Goal: Information Seeking & Learning: Learn about a topic

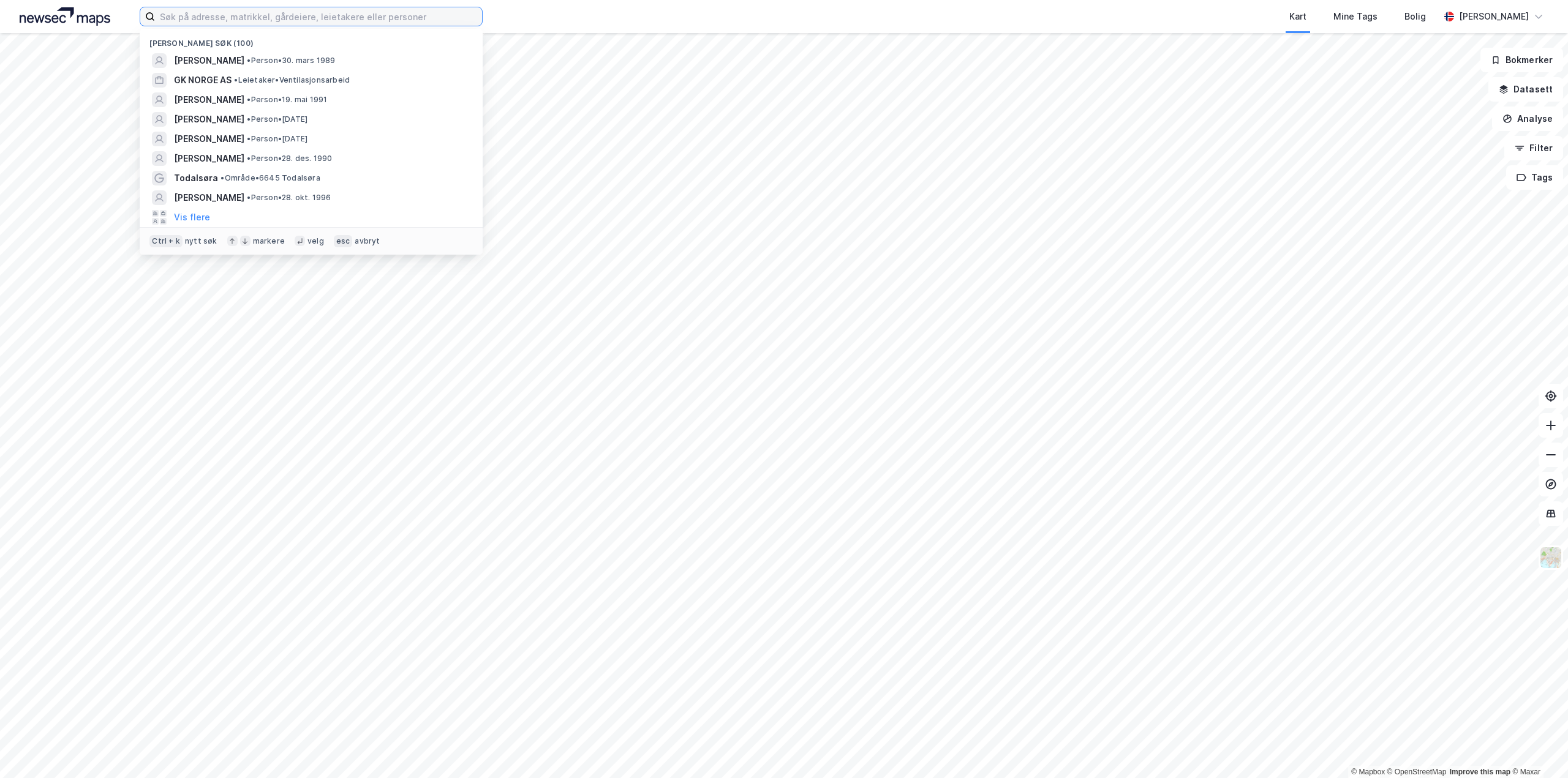
click at [293, 25] on input at bounding box center [318, 17] width 327 height 19
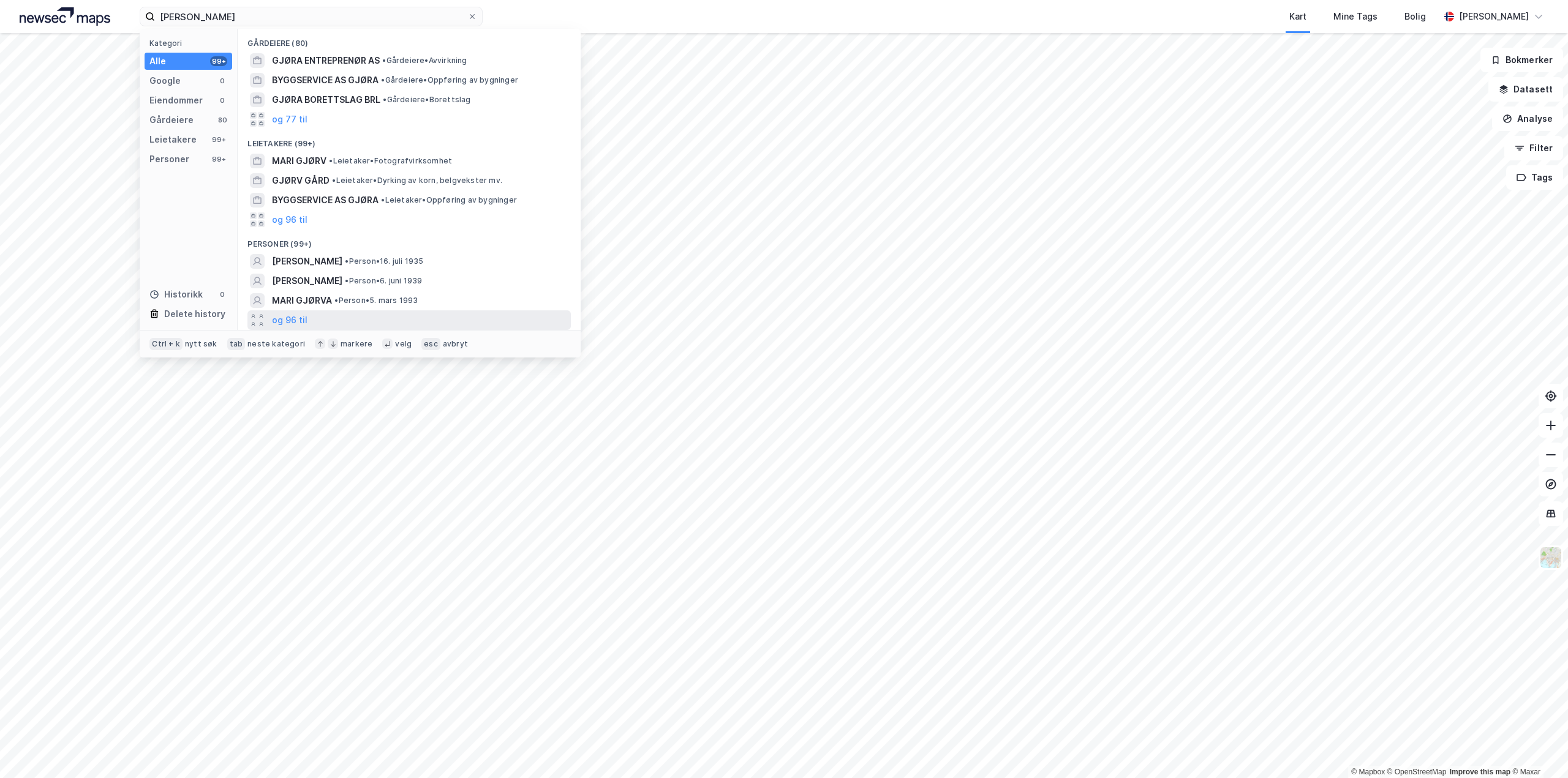
click at [312, 319] on div "og 96 til" at bounding box center [408, 320] width 323 height 19
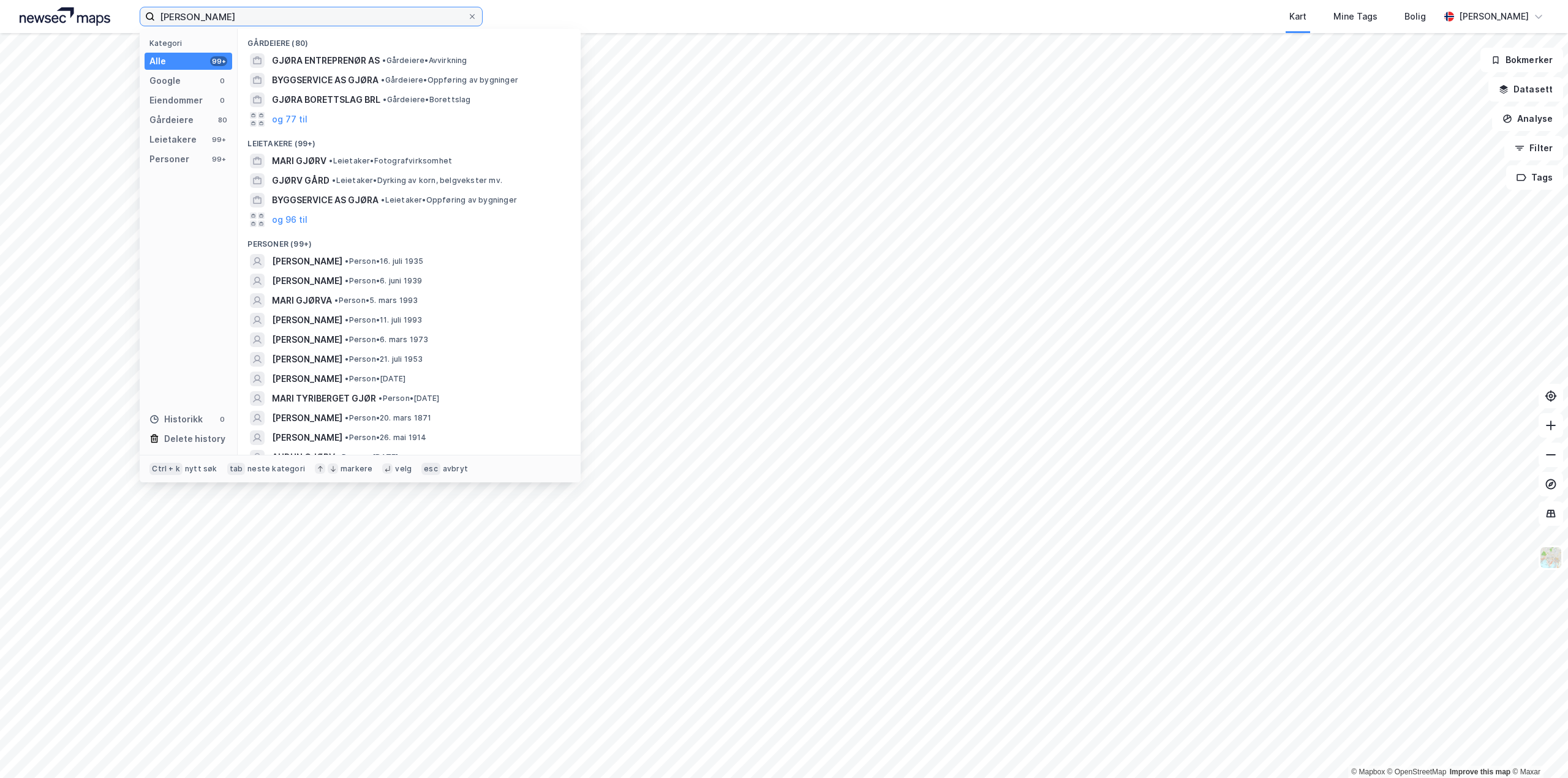
click at [252, 19] on input "[PERSON_NAME]" at bounding box center [311, 17] width 312 height 19
click at [411, 264] on span "• Person • 11. juli 1993" at bounding box center [383, 262] width 77 height 10
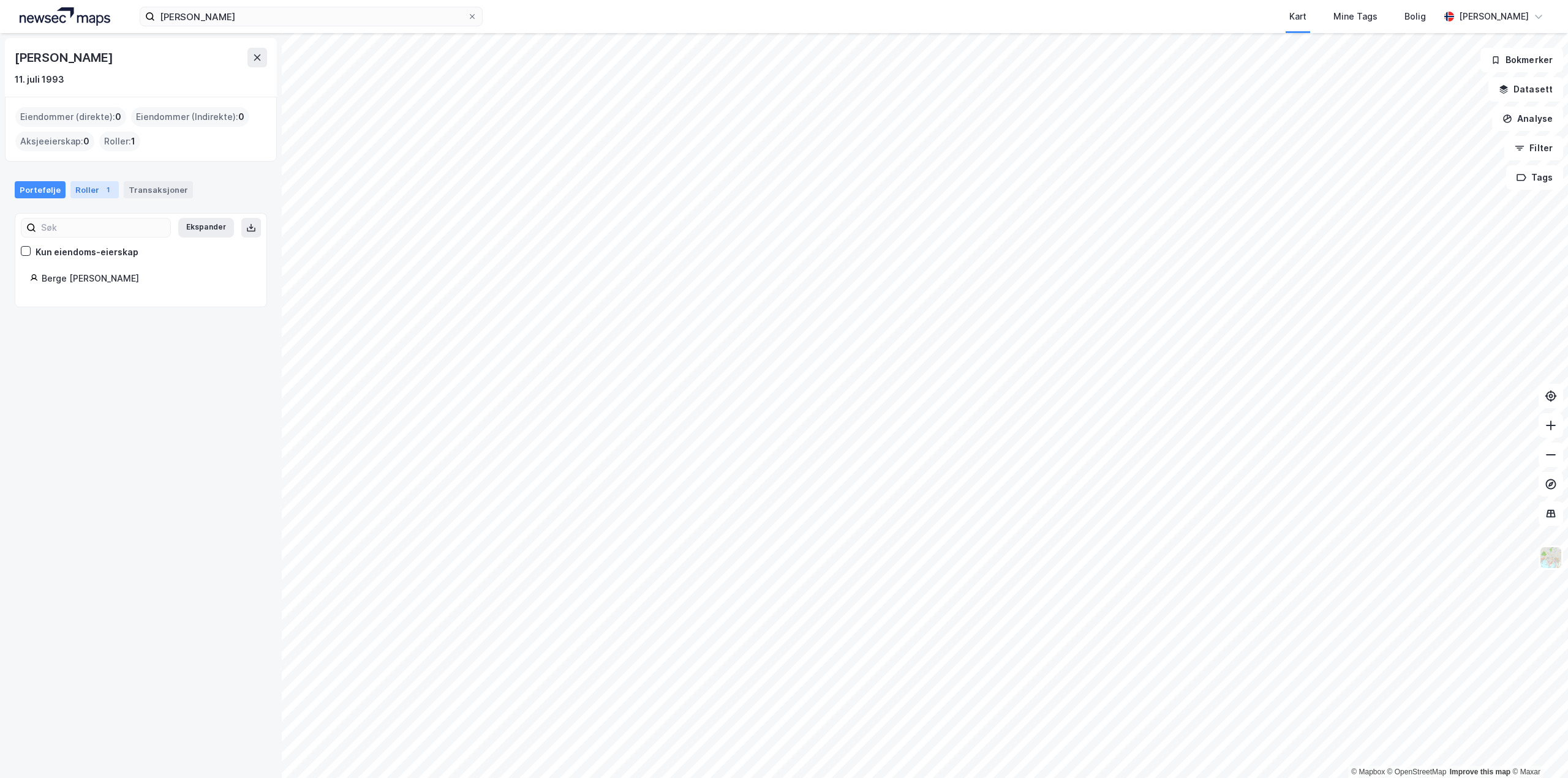
click at [91, 192] on div "Roller 1" at bounding box center [95, 190] width 48 height 17
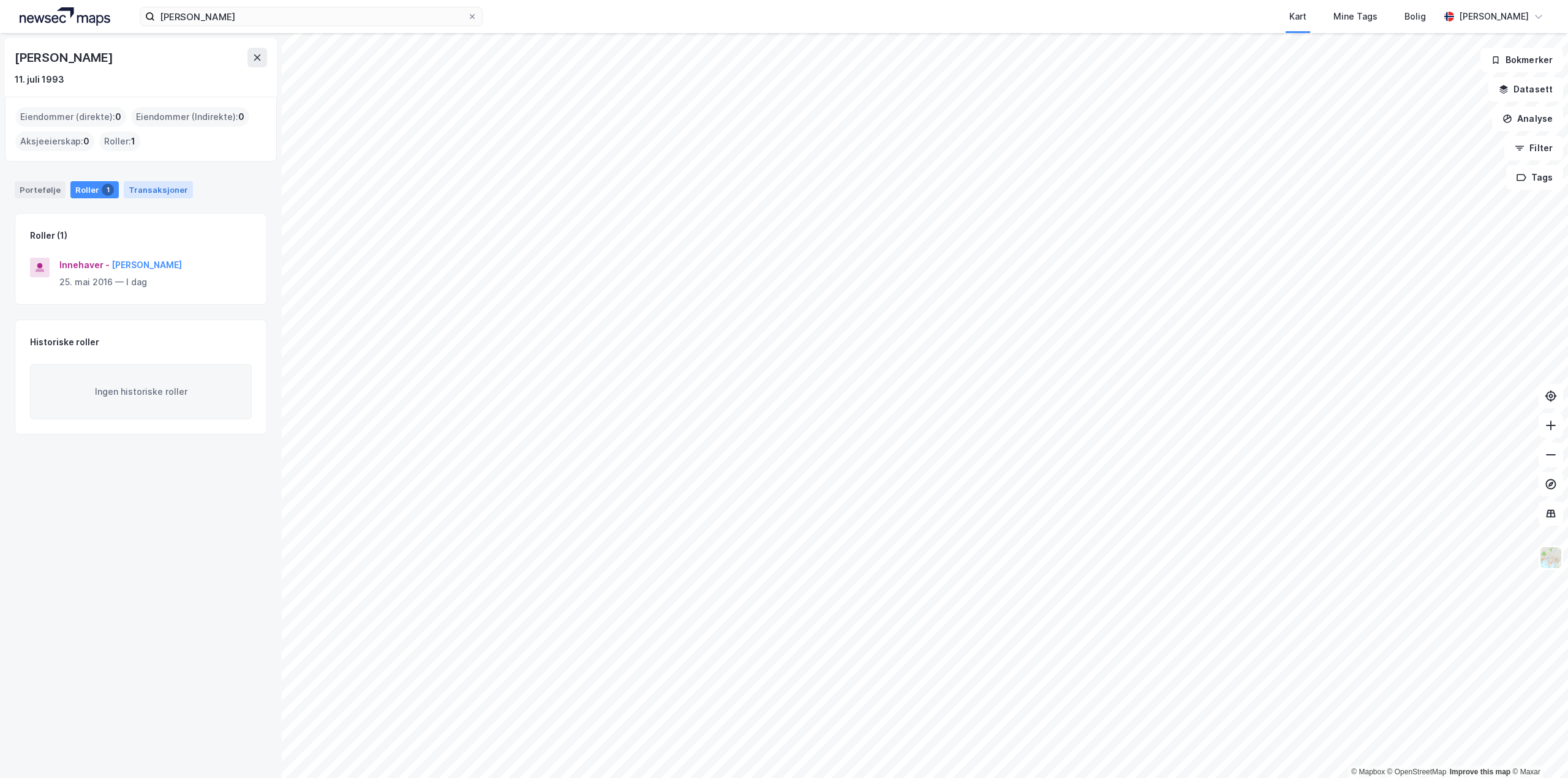
click at [130, 193] on div "Transaksjoner" at bounding box center [159, 190] width 69 height 17
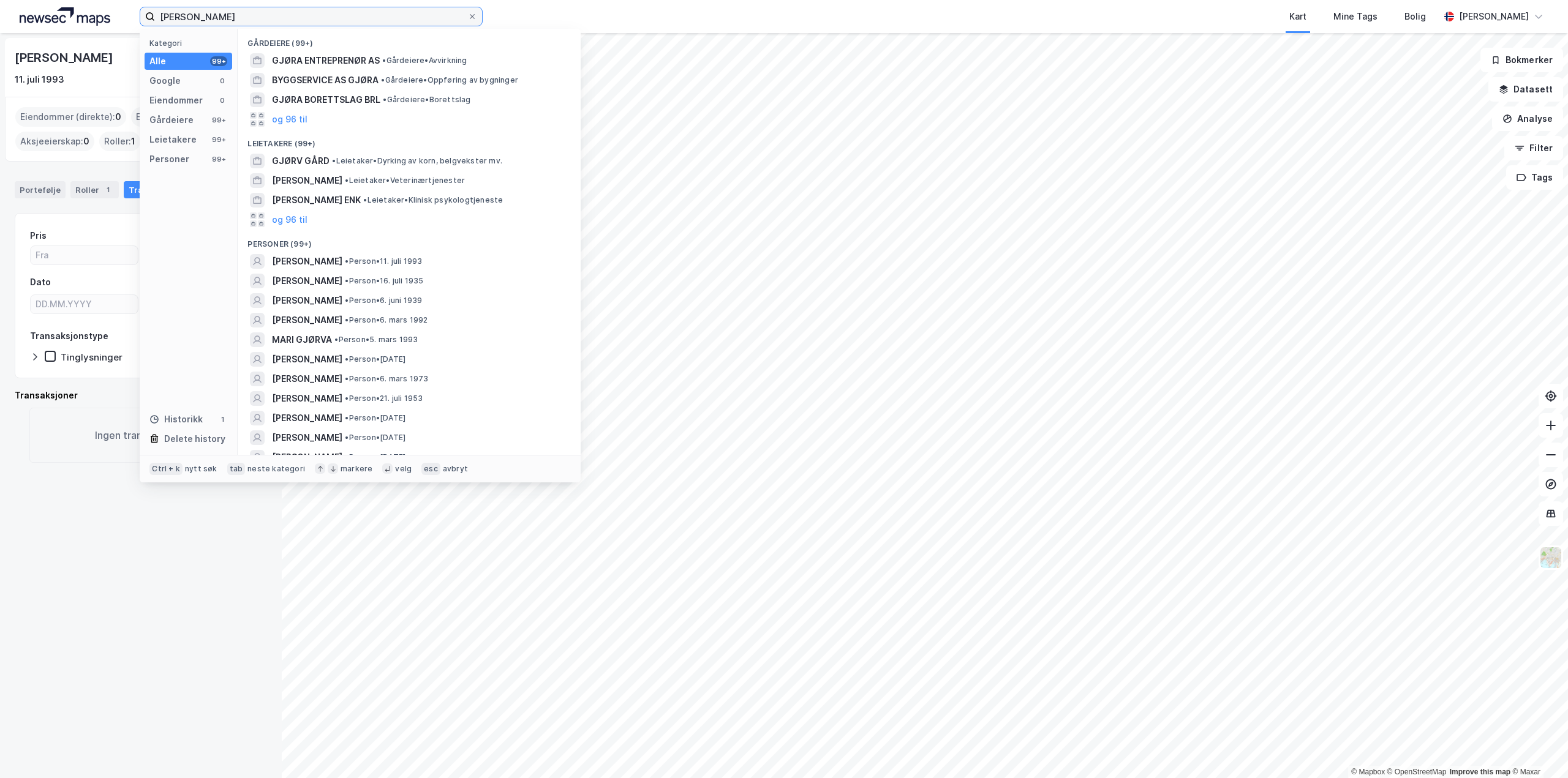
drag, startPoint x: 284, startPoint y: 13, endPoint x: -8, endPoint y: 24, distance: 292.2
click at [0, 24] on html "[PERSON_NAME] Kategori Alle 99+ Google 0 Eiendommer 0 Gårdeiere 99+ Leietakere …" at bounding box center [784, 389] width 1568 height 778
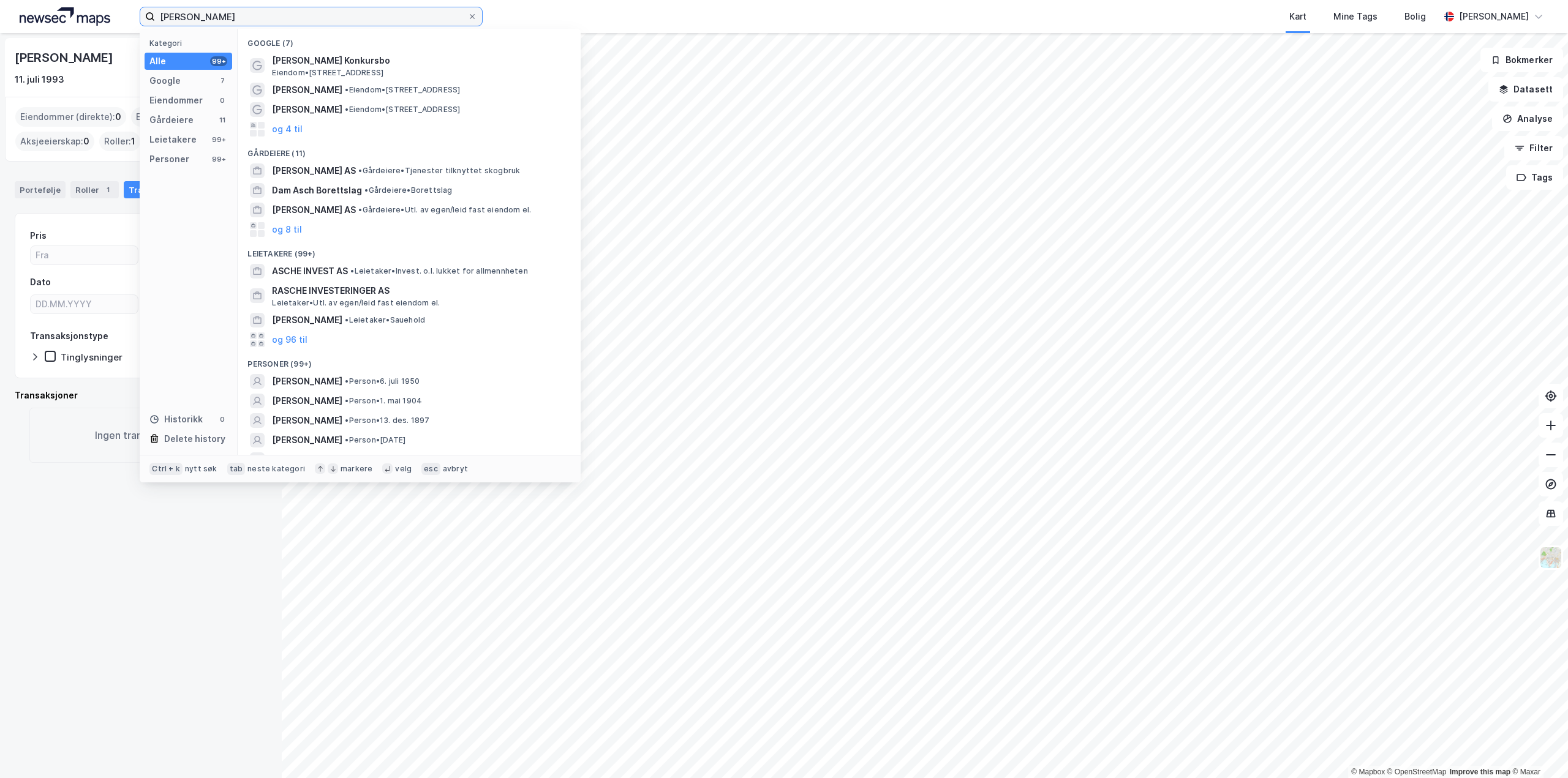
drag, startPoint x: 264, startPoint y: 10, endPoint x: -76, endPoint y: 18, distance: 340.1
click at [0, 18] on html "[PERSON_NAME] Kategori Alle 99+ Google 7 Eiendommer 0 Gårdeiere 11 Leietakere 9…" at bounding box center [784, 389] width 1568 height 778
paste input "[PERSON_NAME] Aschehoug"
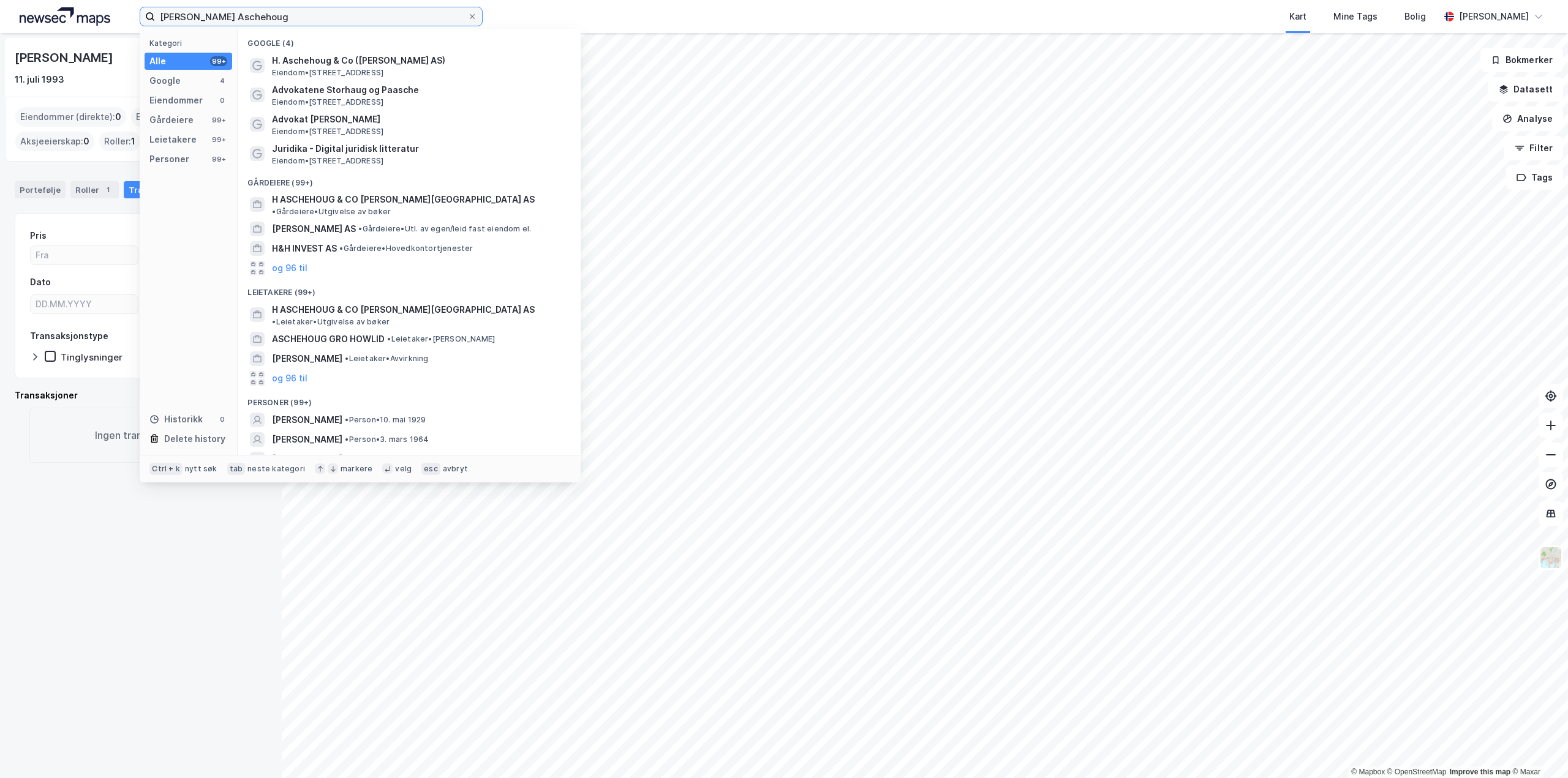
click at [204, 19] on input "[PERSON_NAME] Aschehoug" at bounding box center [311, 17] width 312 height 19
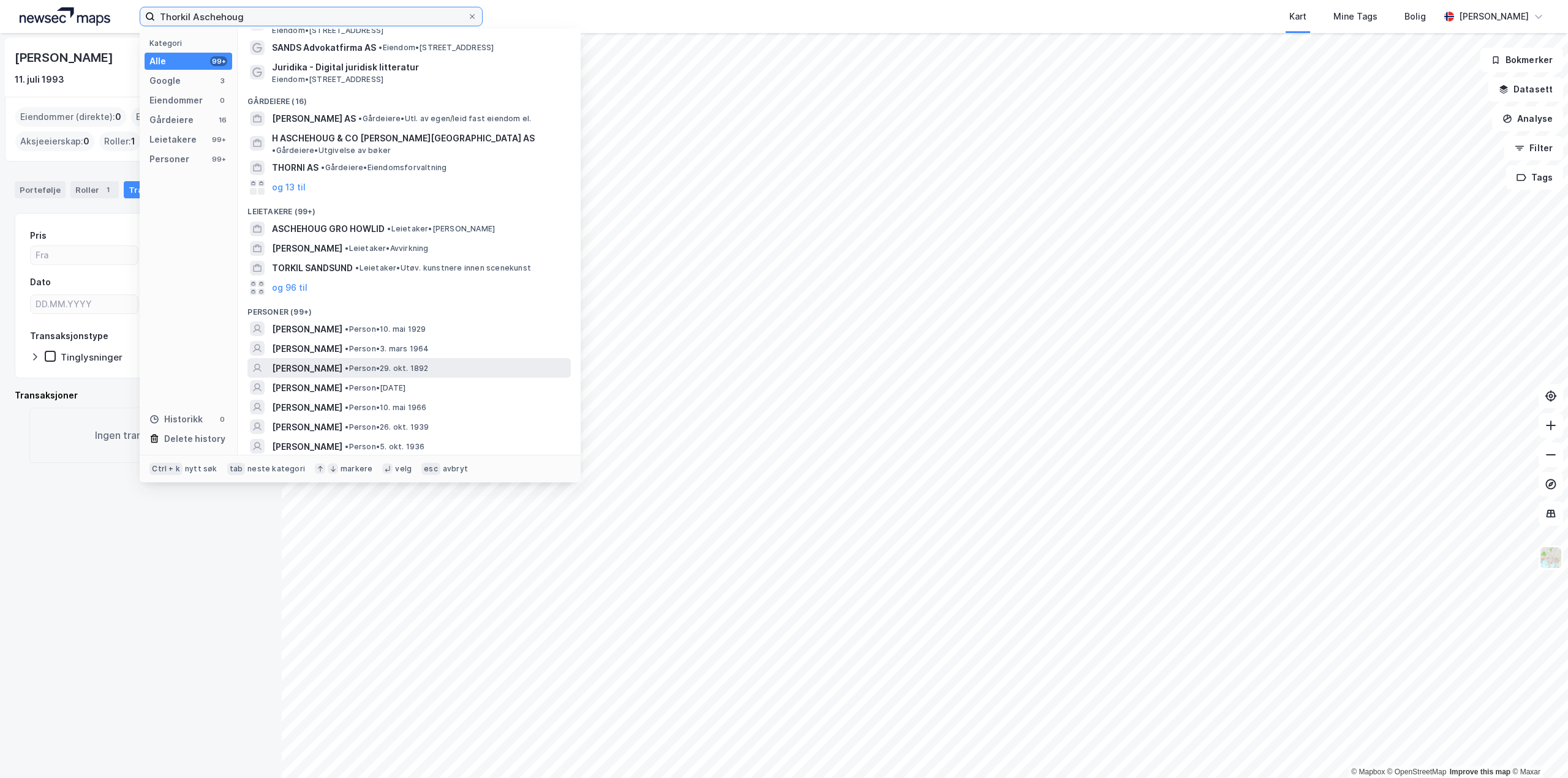
scroll to position [61, 0]
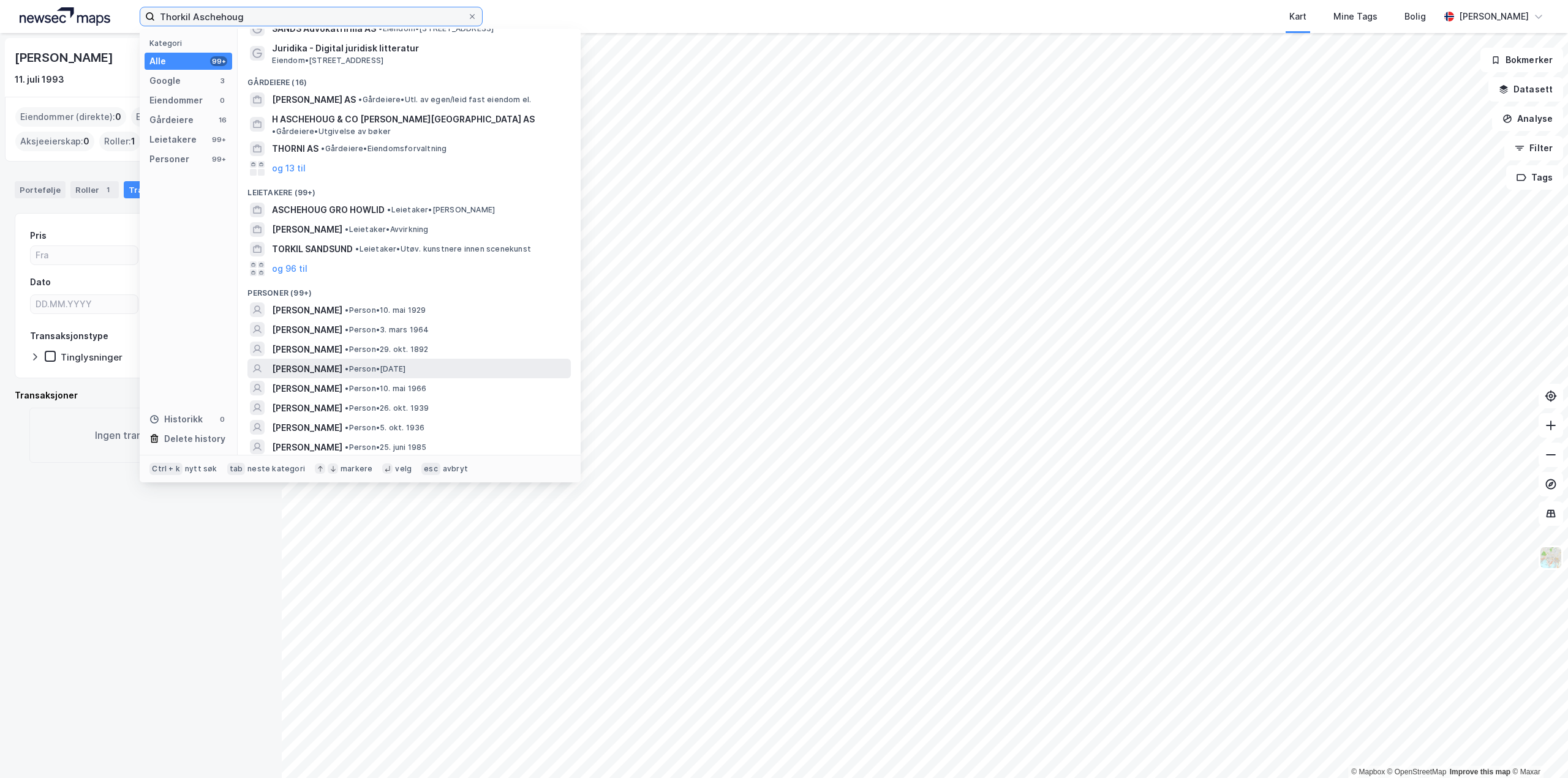
type input "Thorkil Aschehoug"
click at [406, 364] on span "• Person • [DATE]" at bounding box center [375, 369] width 61 height 10
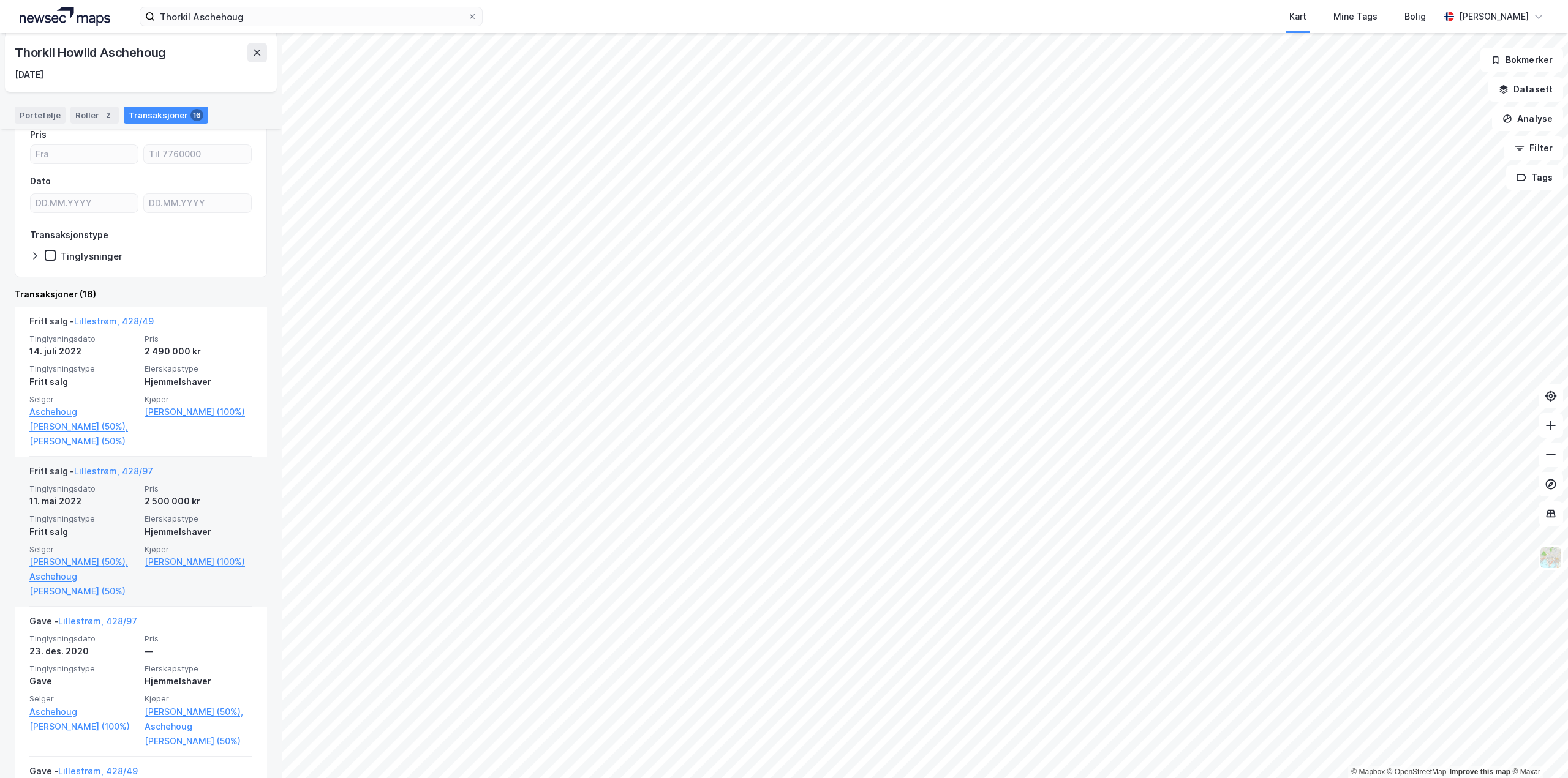
scroll to position [123, 0]
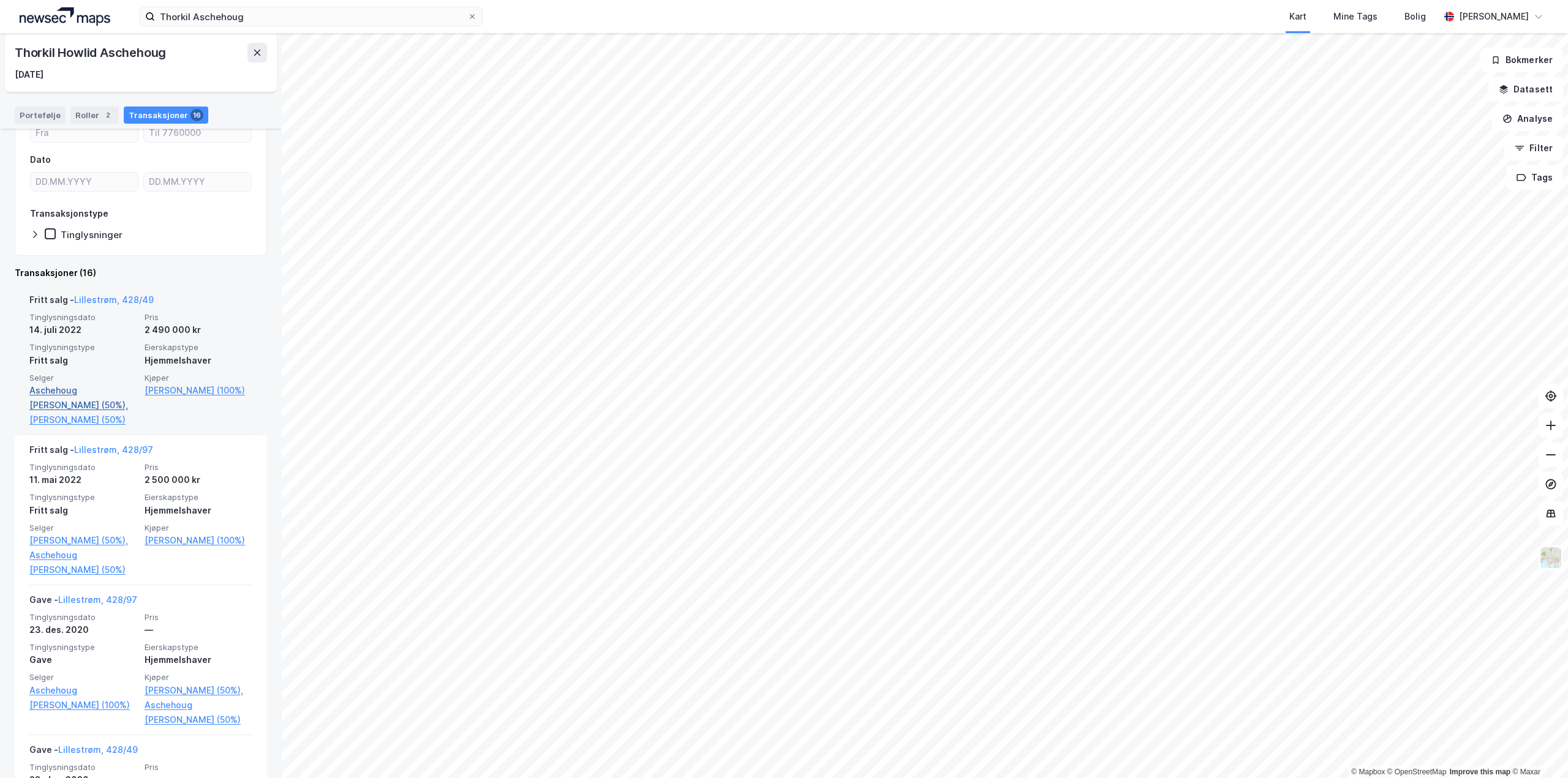
click at [62, 397] on link "Aschehoug [PERSON_NAME] (50%)," at bounding box center [83, 398] width 108 height 29
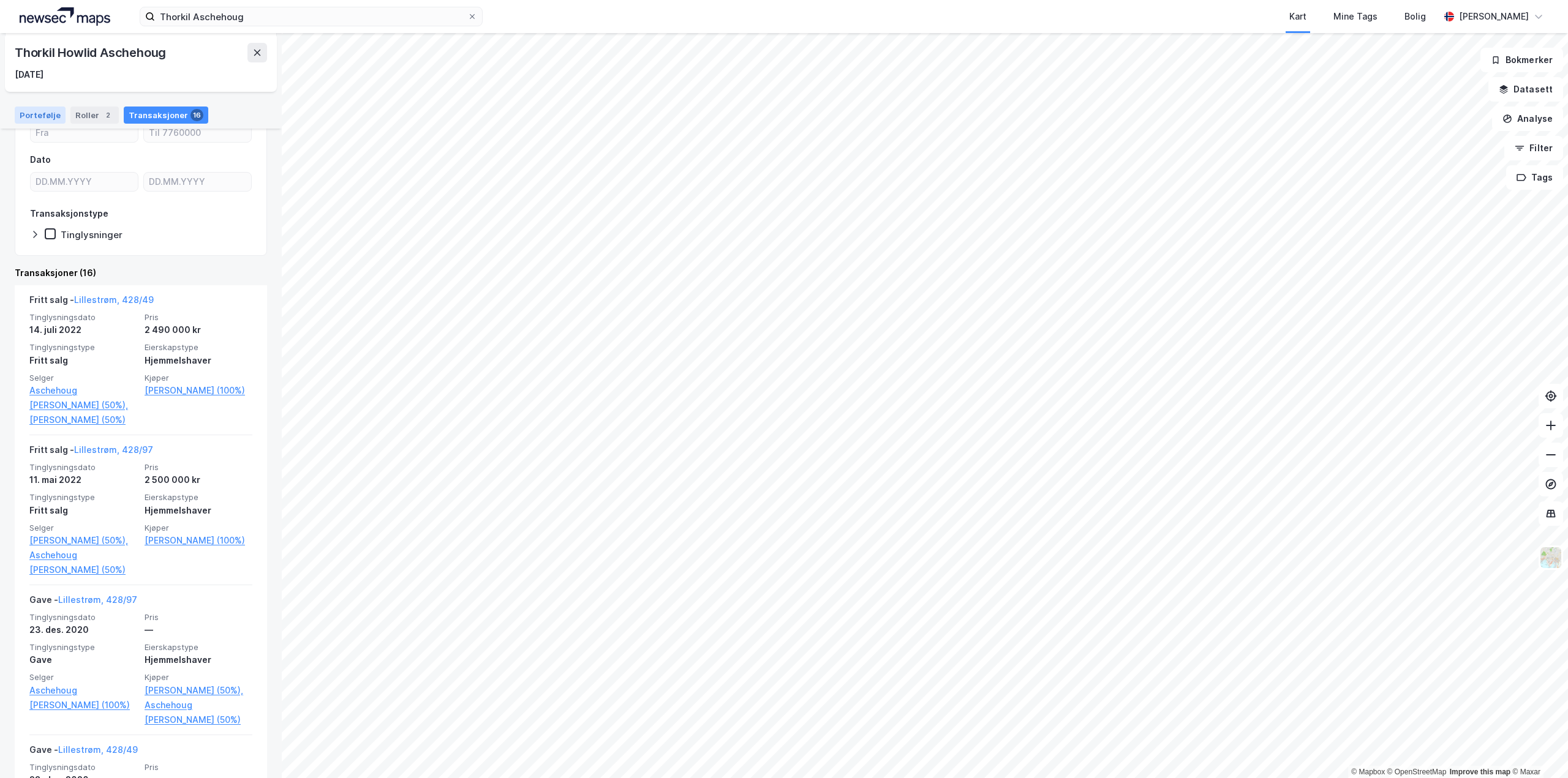
click at [53, 116] on div "Portefølje" at bounding box center [39, 115] width 51 height 17
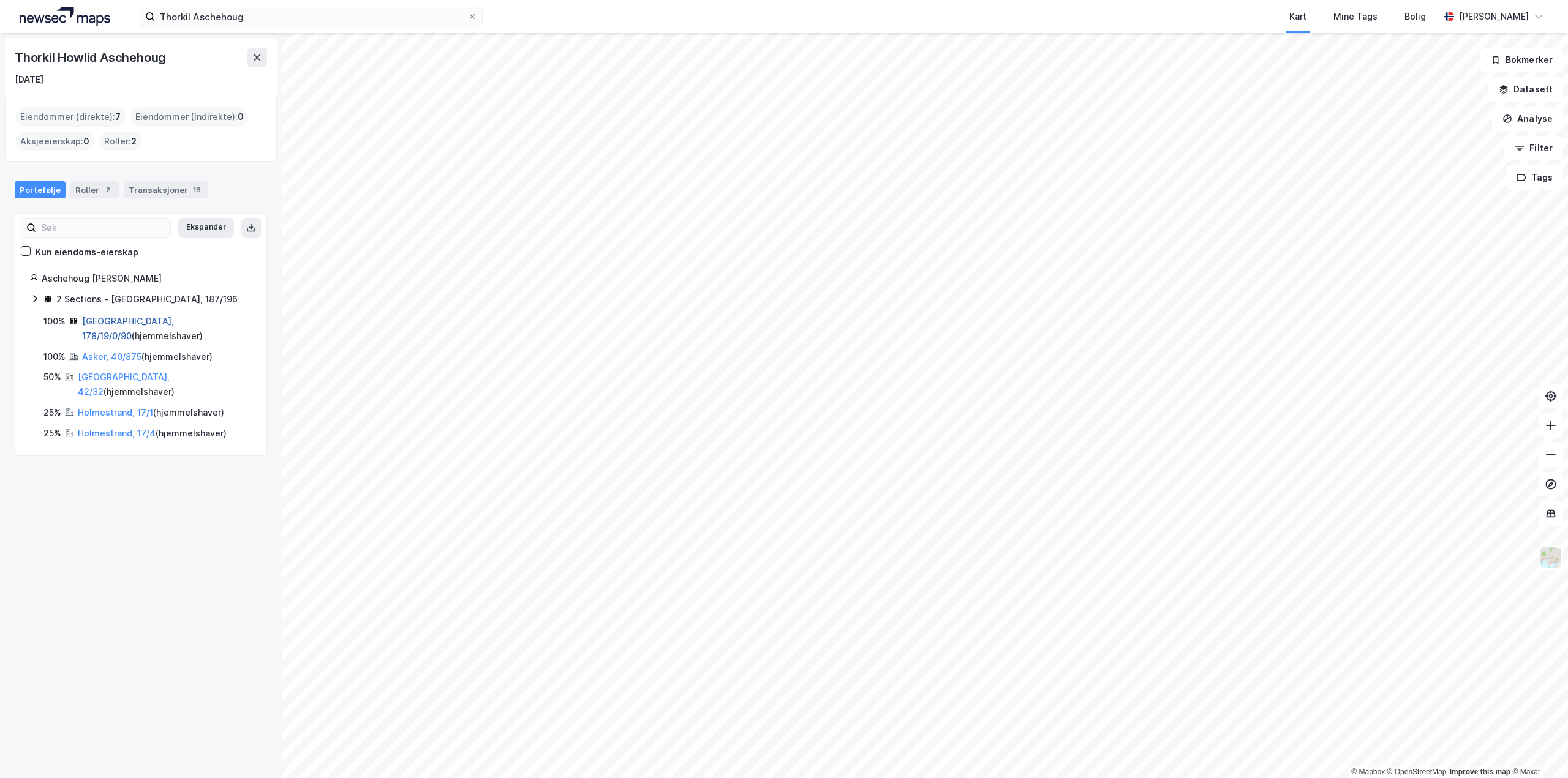
click at [125, 321] on link "[GEOGRAPHIC_DATA], 178/19/0/90" at bounding box center [128, 328] width 92 height 25
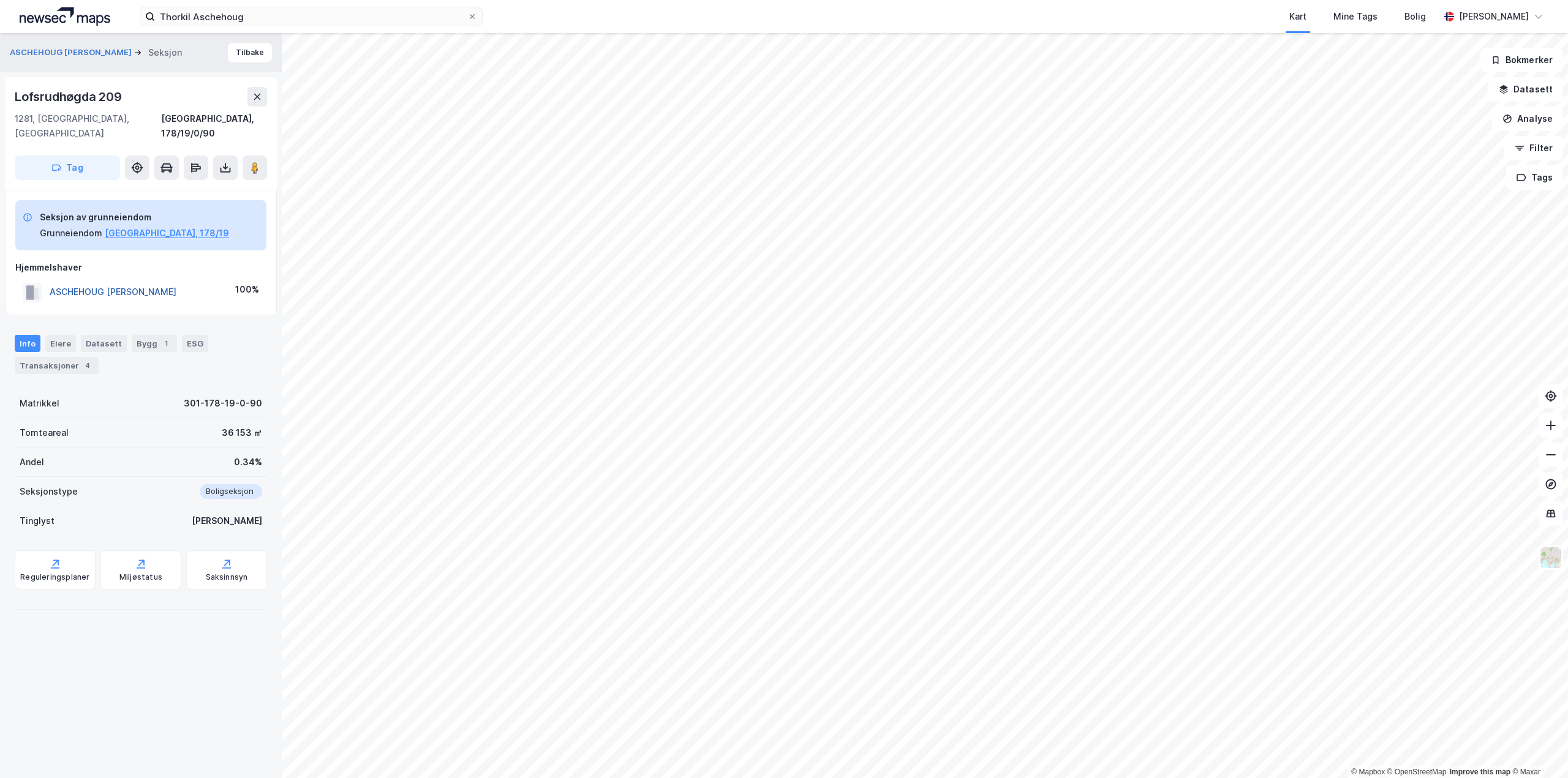
click at [0, 0] on button "ASCHEHOUG [PERSON_NAME]" at bounding box center [0, 0] width 0 height 0
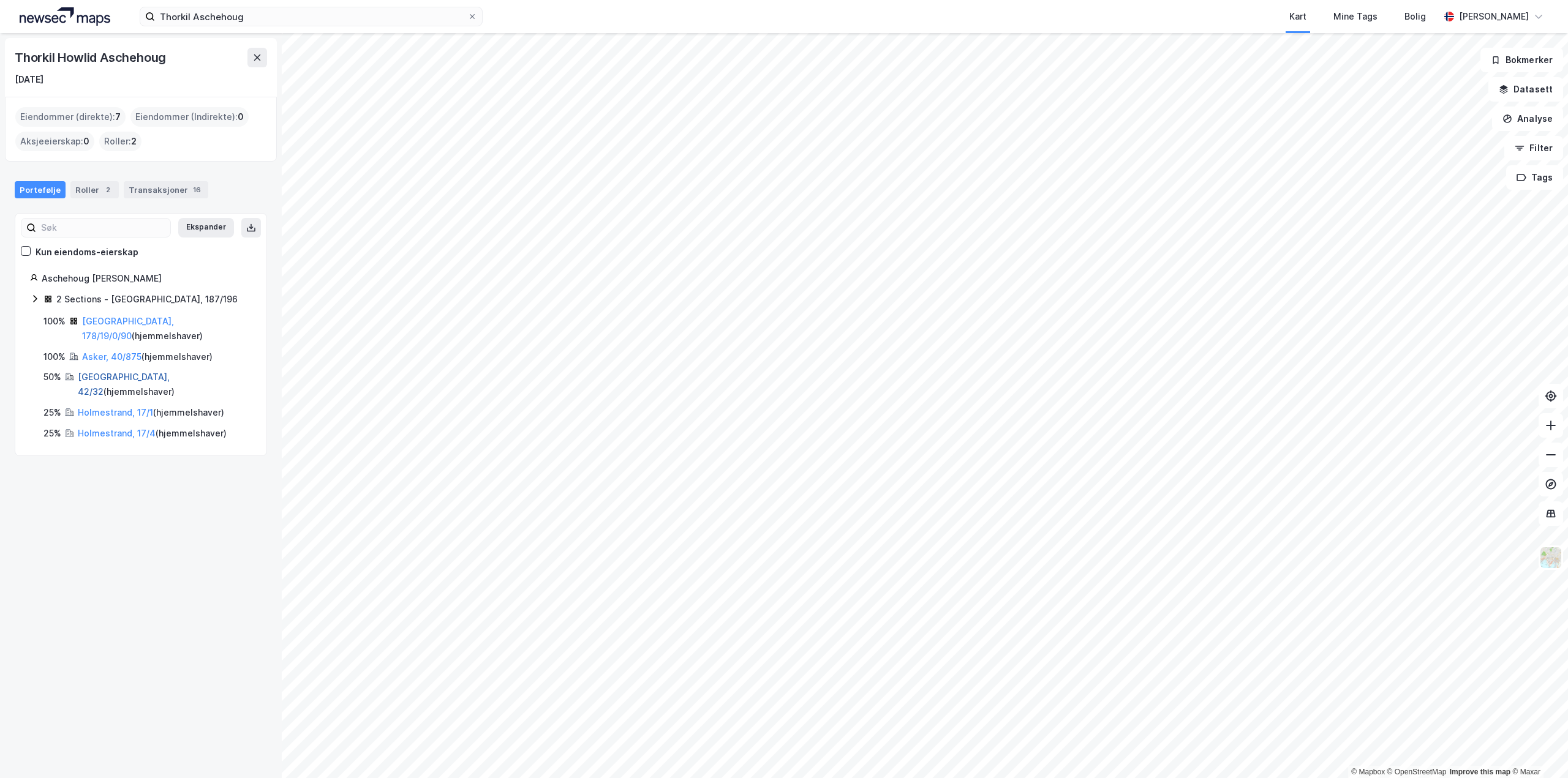
click at [105, 372] on link "[GEOGRAPHIC_DATA], 42/32" at bounding box center [123, 384] width 92 height 25
